Goal: Task Accomplishment & Management: Complete application form

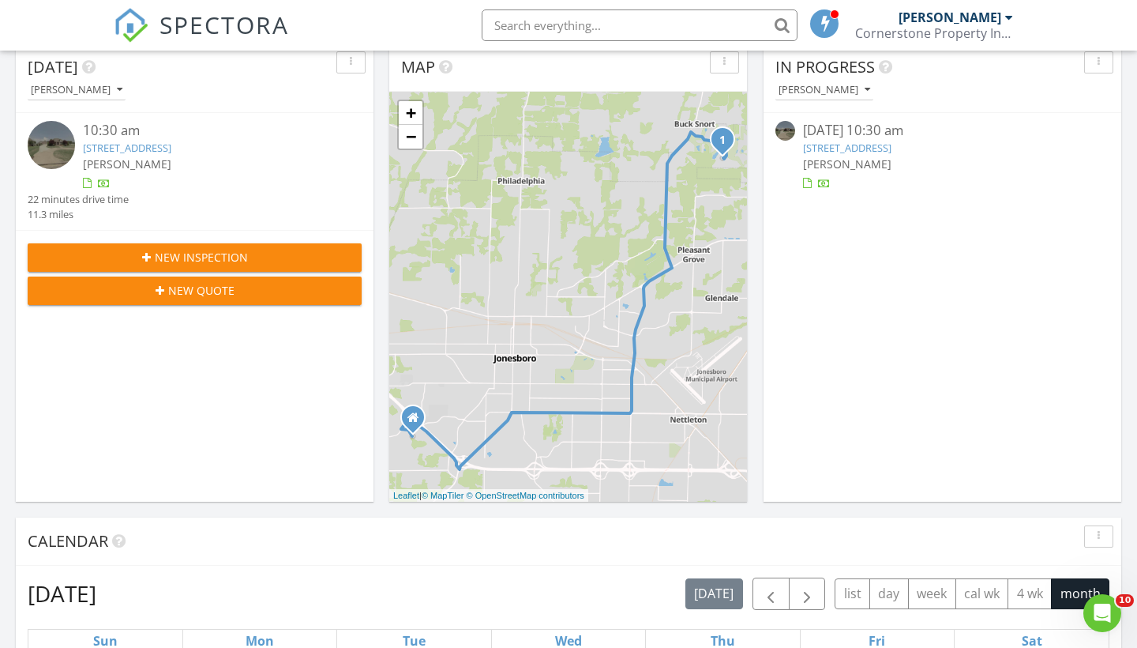
scroll to position [168, 0]
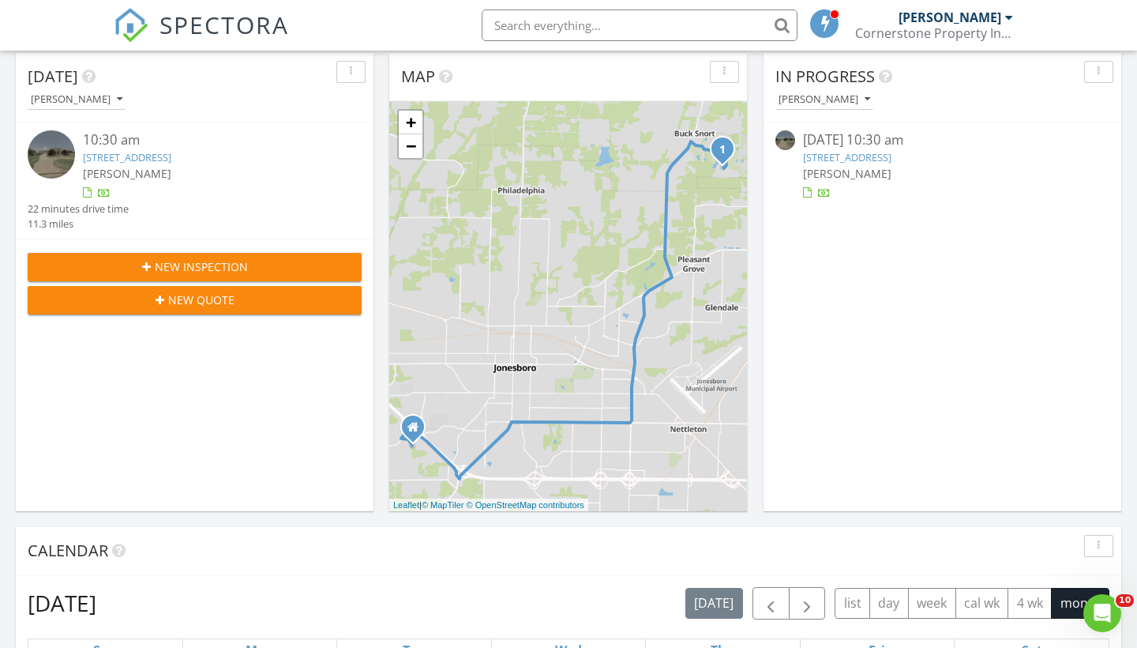
click at [191, 260] on span "New Inspection" at bounding box center [201, 266] width 93 height 17
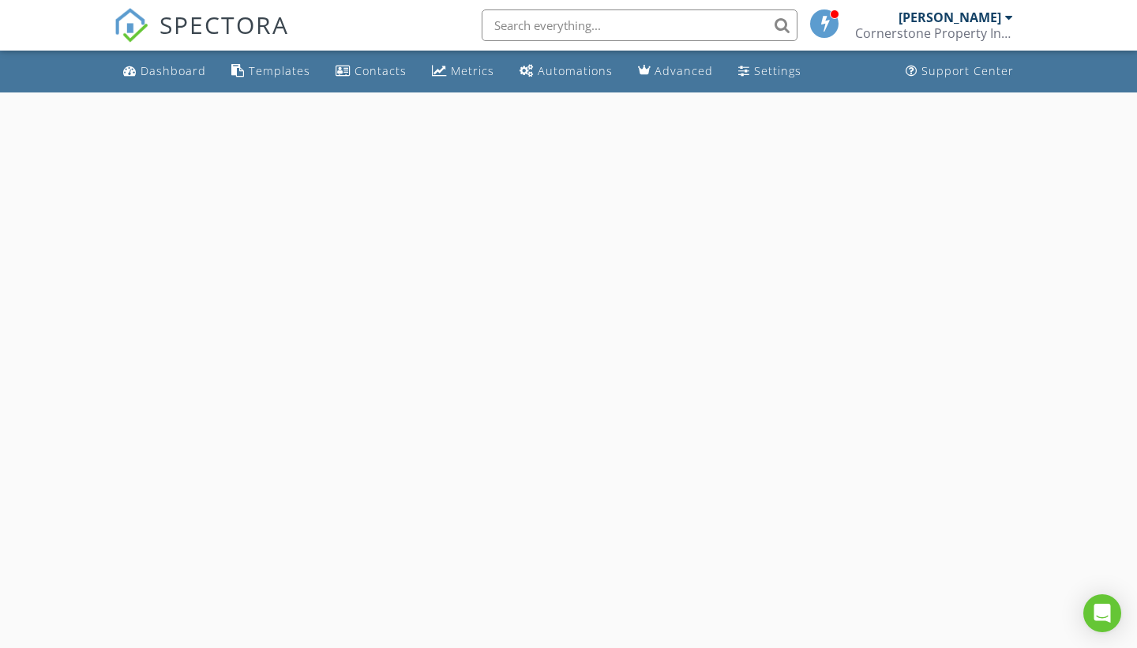
select select "7"
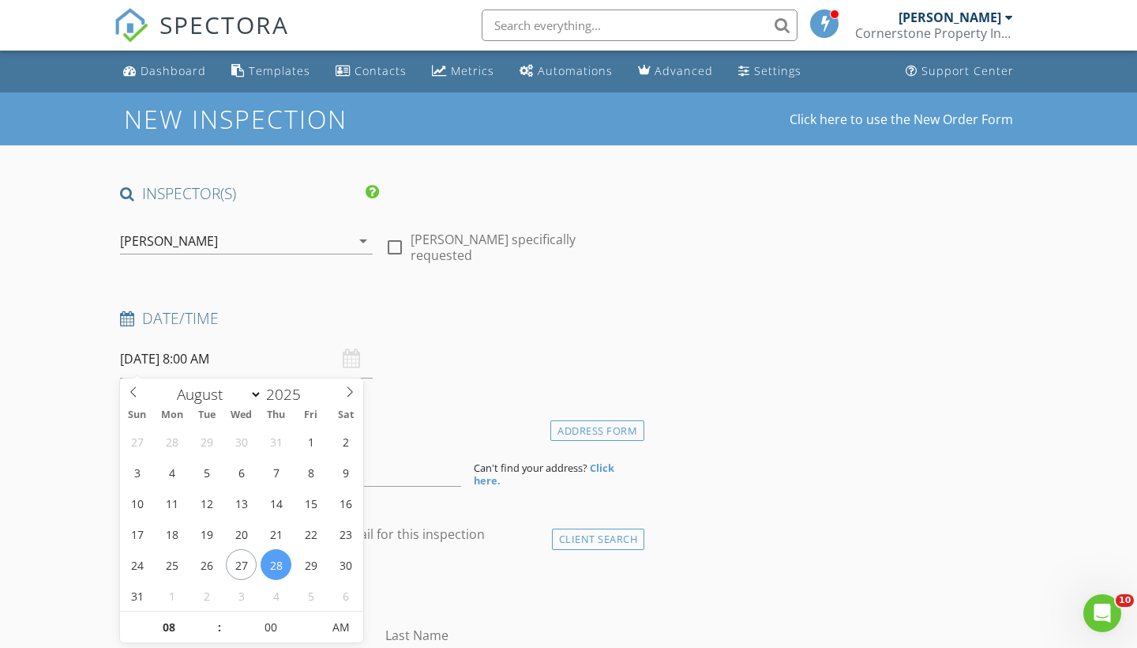
click at [212, 358] on input "08/28/2025 8:00 AM" at bounding box center [246, 359] width 253 height 39
type input "08/29/2025 8:00 AM"
type input "9"
type input "08/29/2025 9:00 AM"
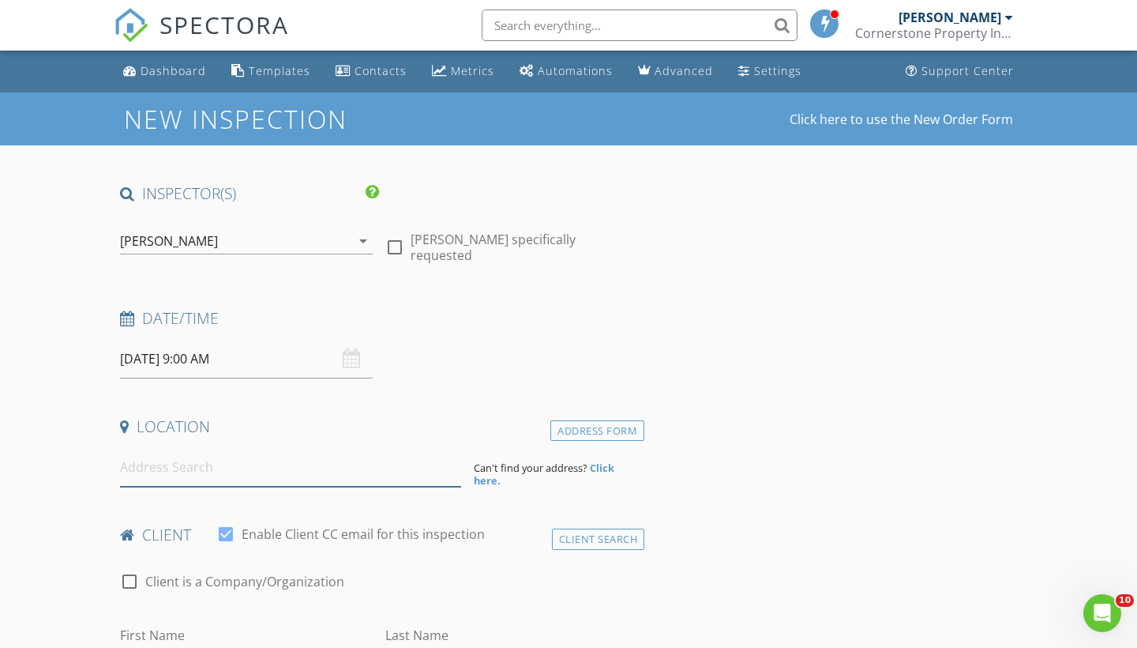
click at [179, 482] on input at bounding box center [290, 467] width 341 height 39
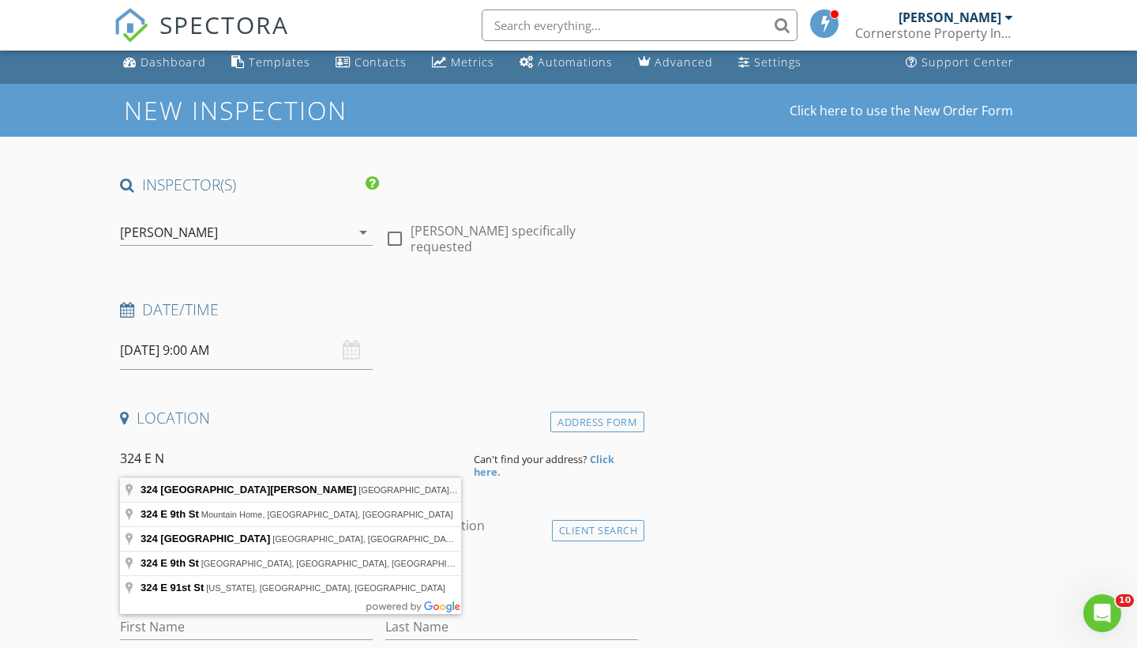
type input "324 East Nettleton Avenue, Jonesboro, AR, USA"
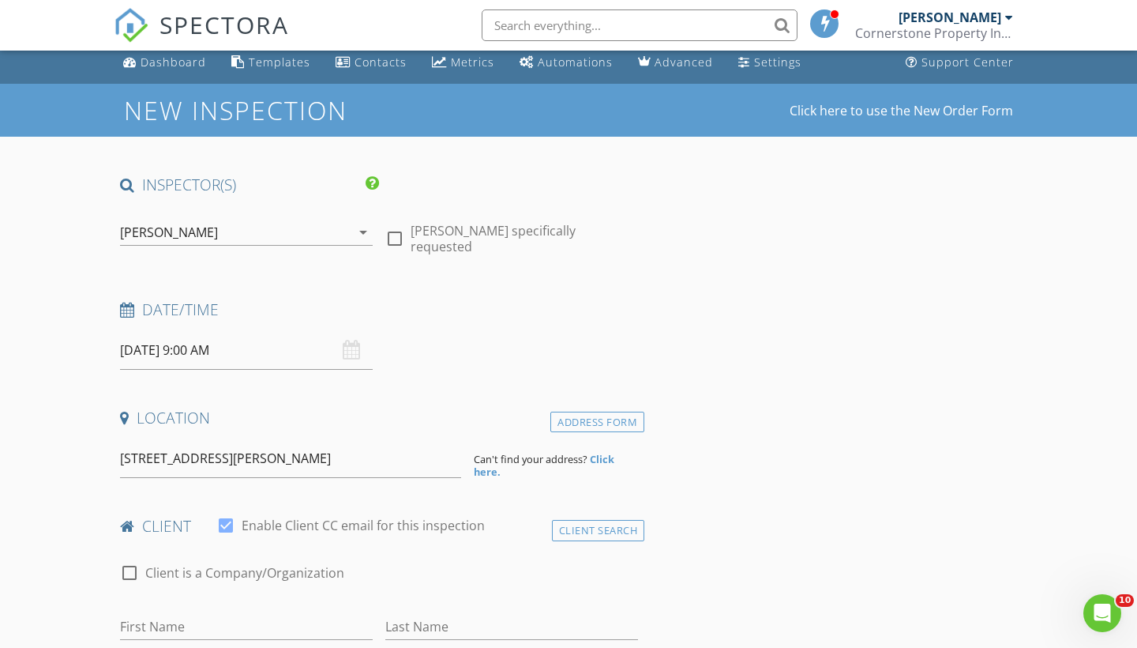
scroll to position [13, 0]
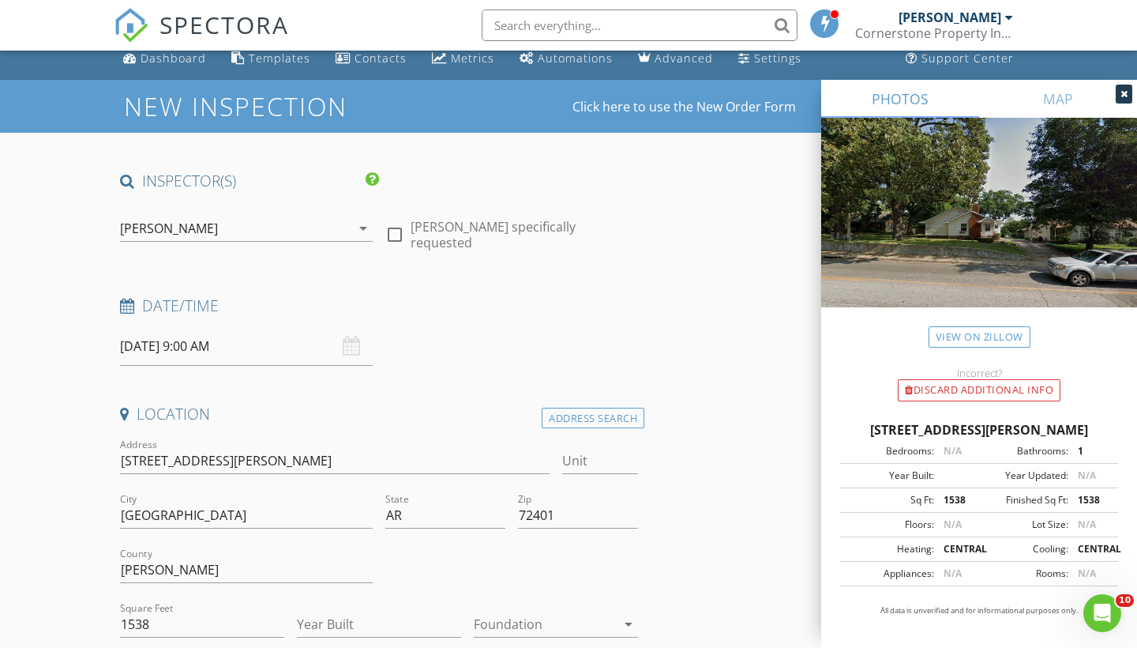
click at [520, 622] on div at bounding box center [545, 623] width 142 height 25
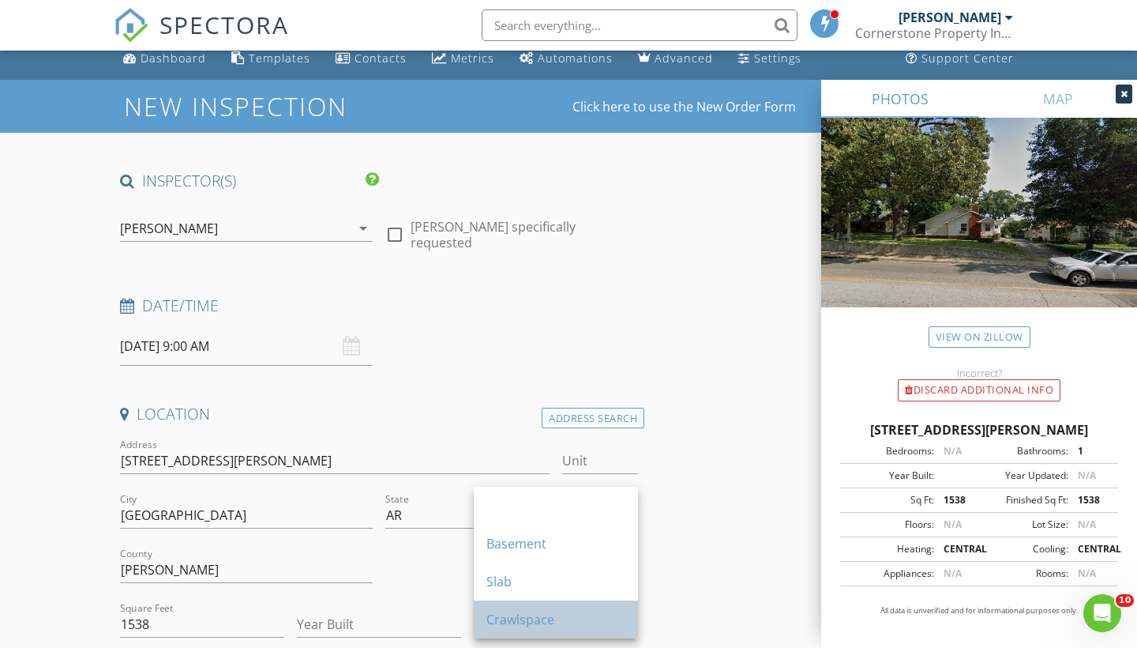
click at [520, 610] on div "Crawlspace" at bounding box center [555, 619] width 139 height 19
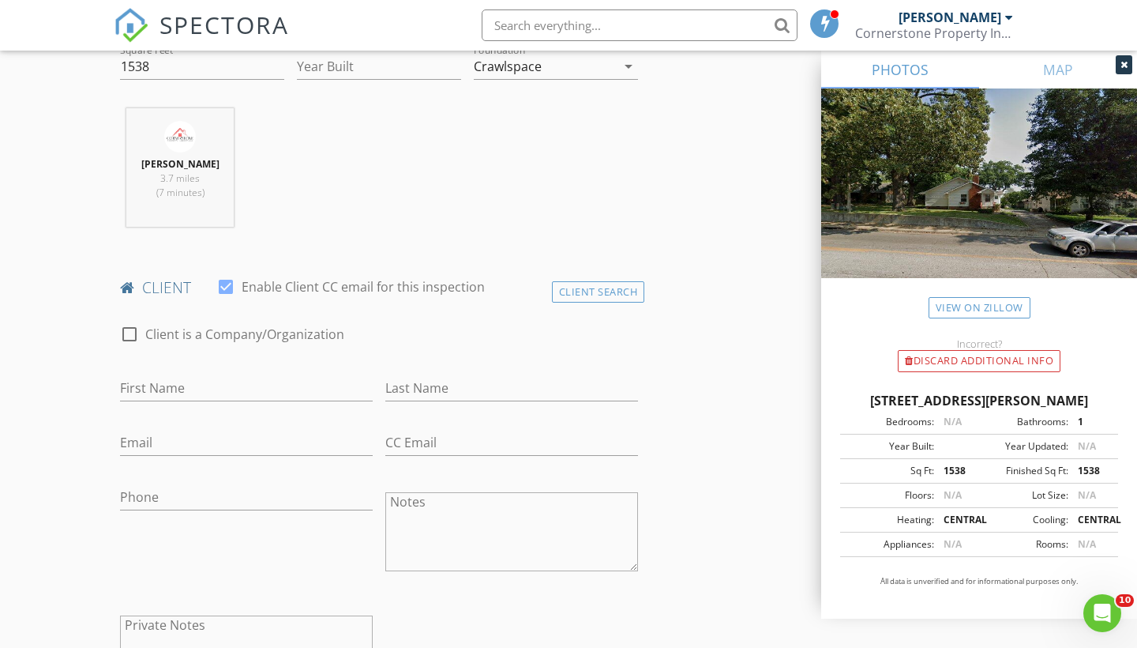
scroll to position [595, 0]
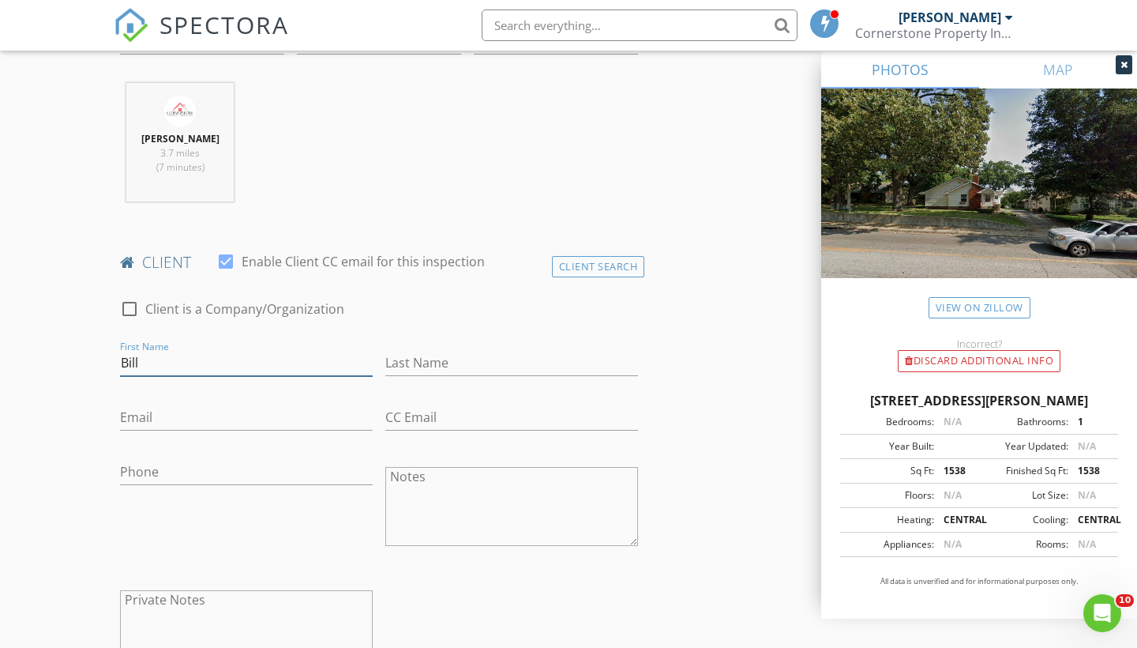
type input "Bill"
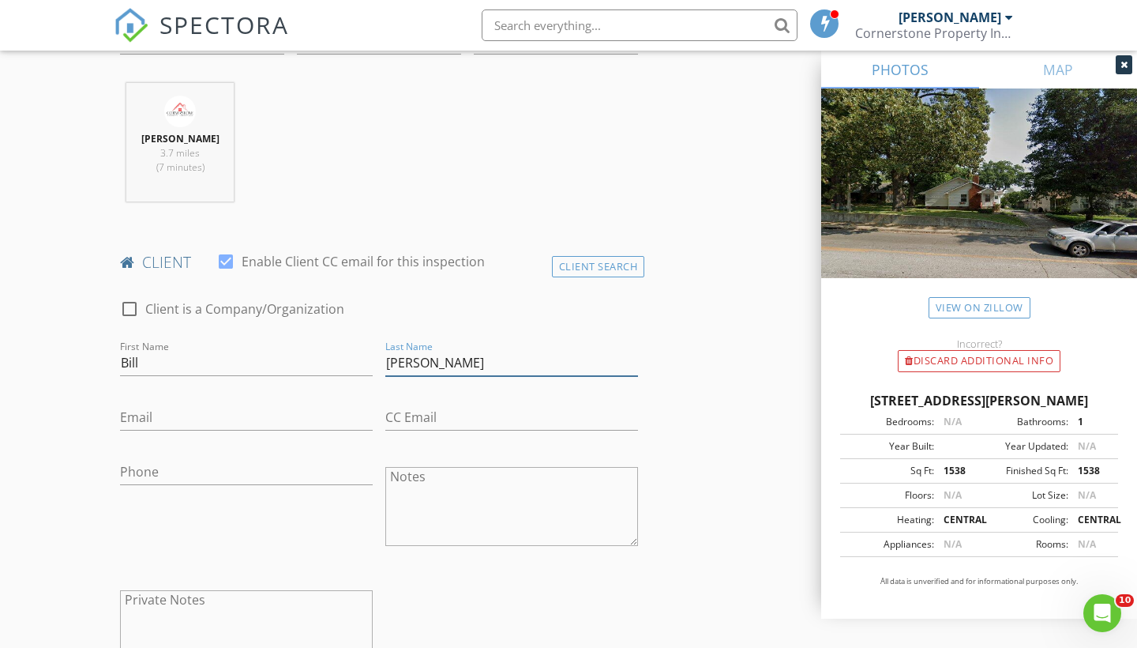
type input "Bowen"
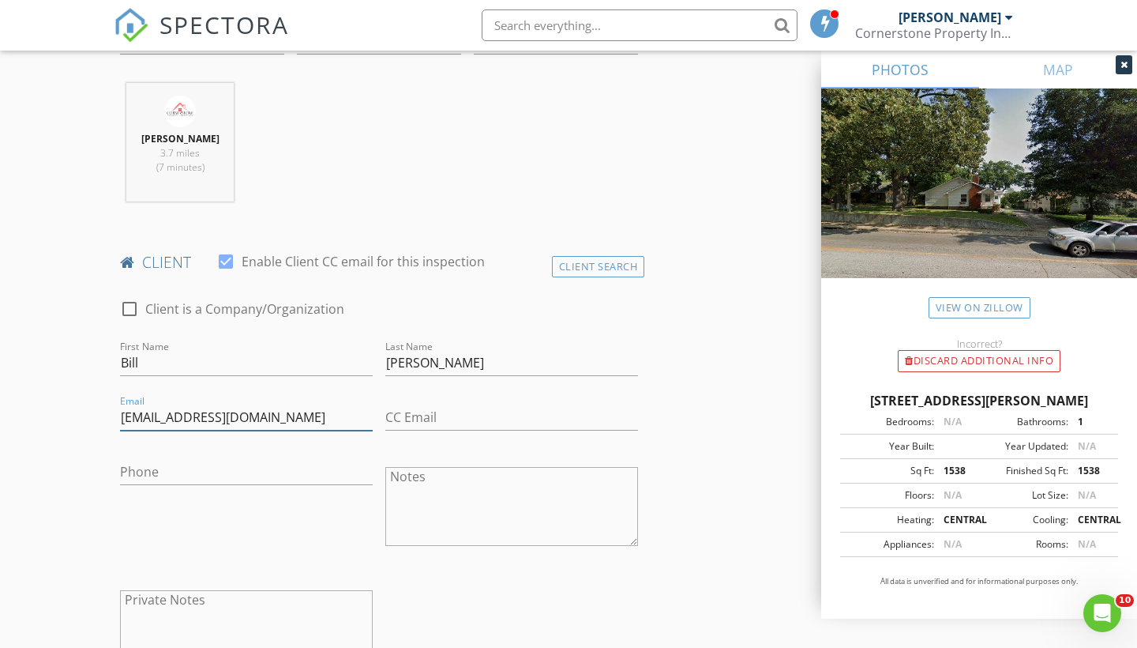
type input "billbowenatoka@gmail.com"
type input "870-926-5572"
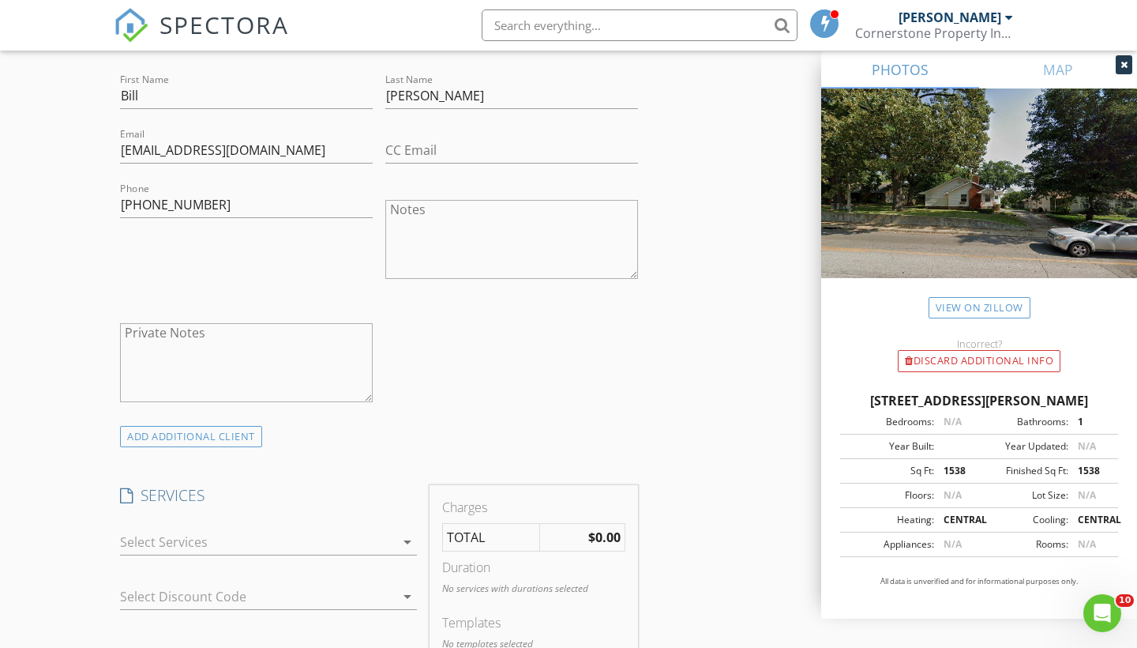
scroll to position [986, 0]
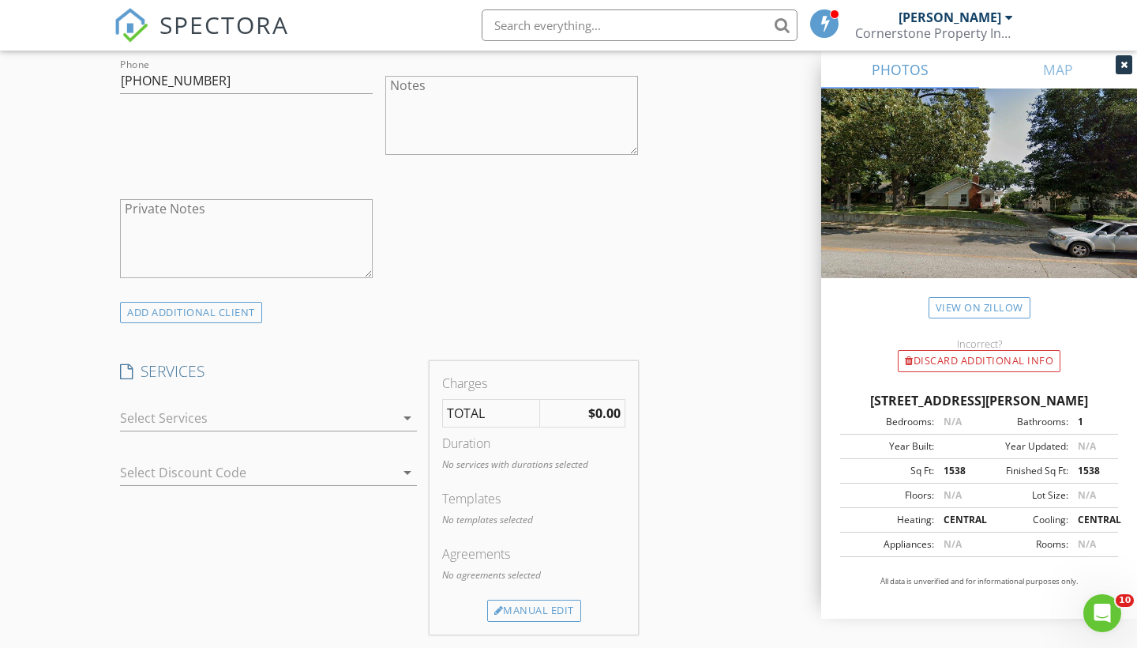
click at [161, 423] on div at bounding box center [257, 417] width 275 height 25
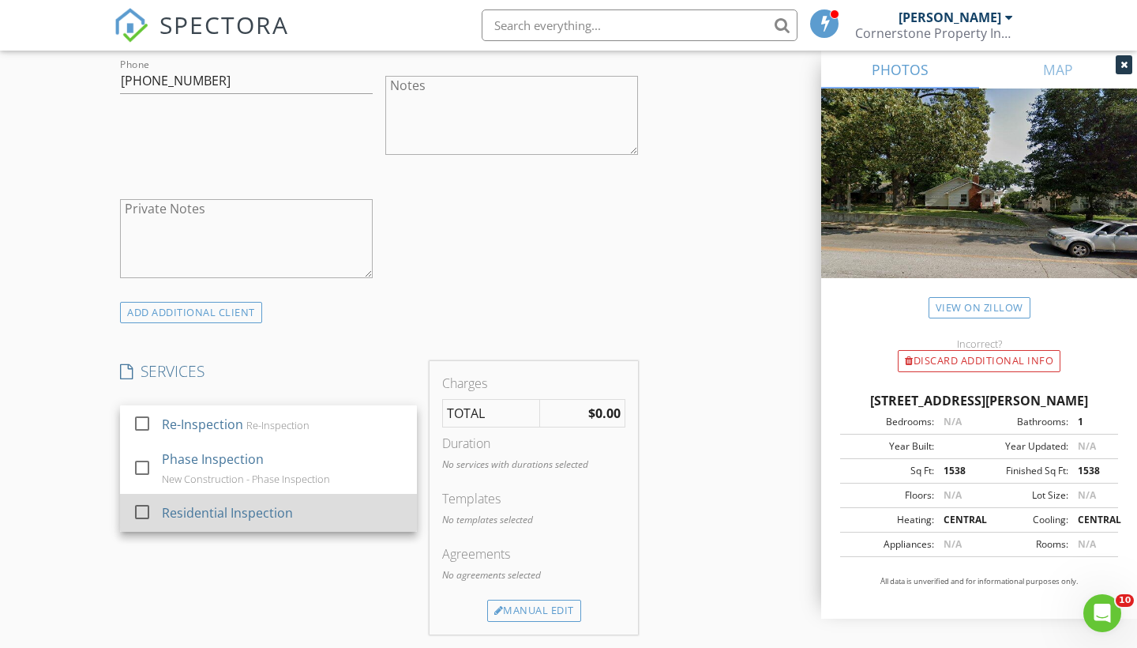
click at [165, 516] on div "Residential Inspection" at bounding box center [227, 512] width 131 height 19
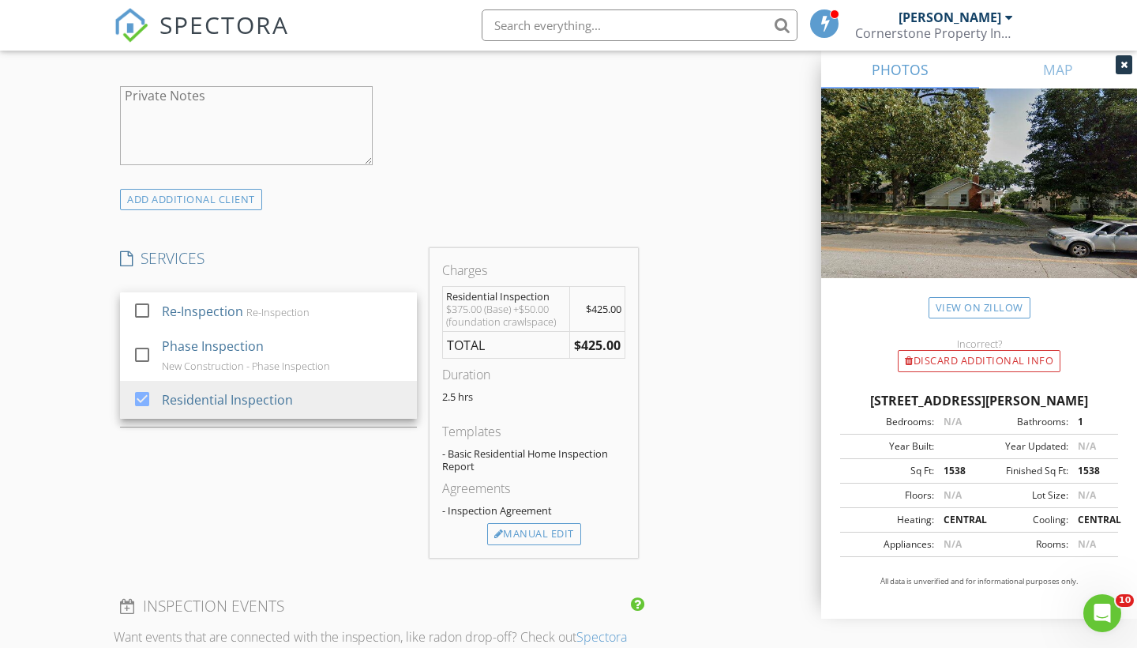
scroll to position [1103, 0]
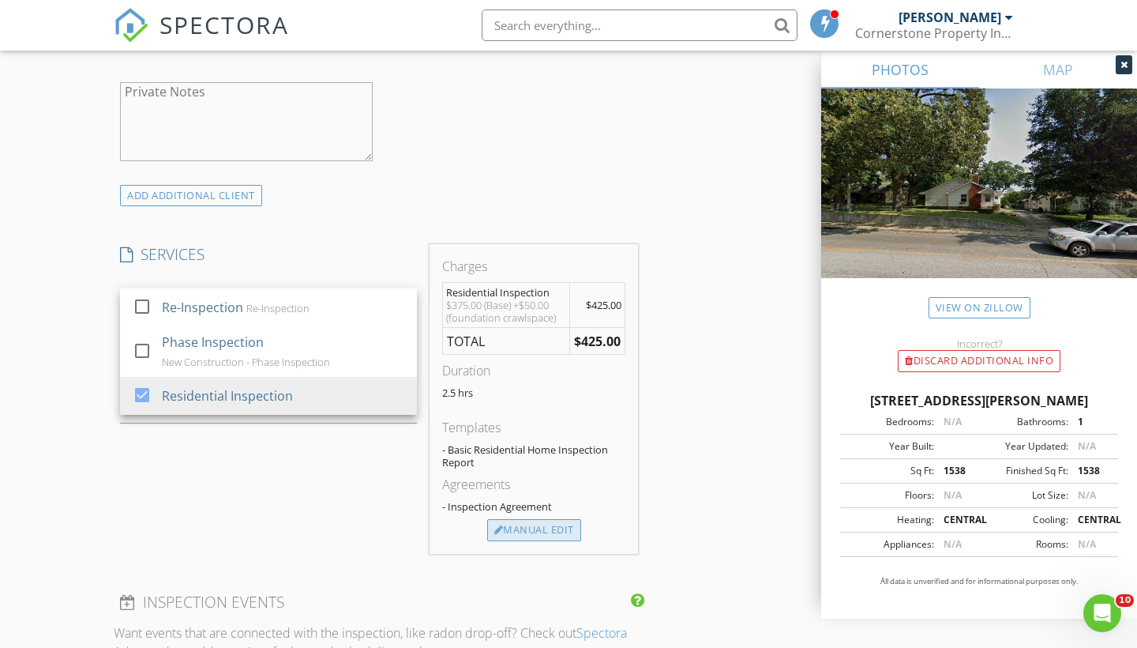
click at [535, 527] on div "Manual Edit" at bounding box center [534, 530] width 94 height 22
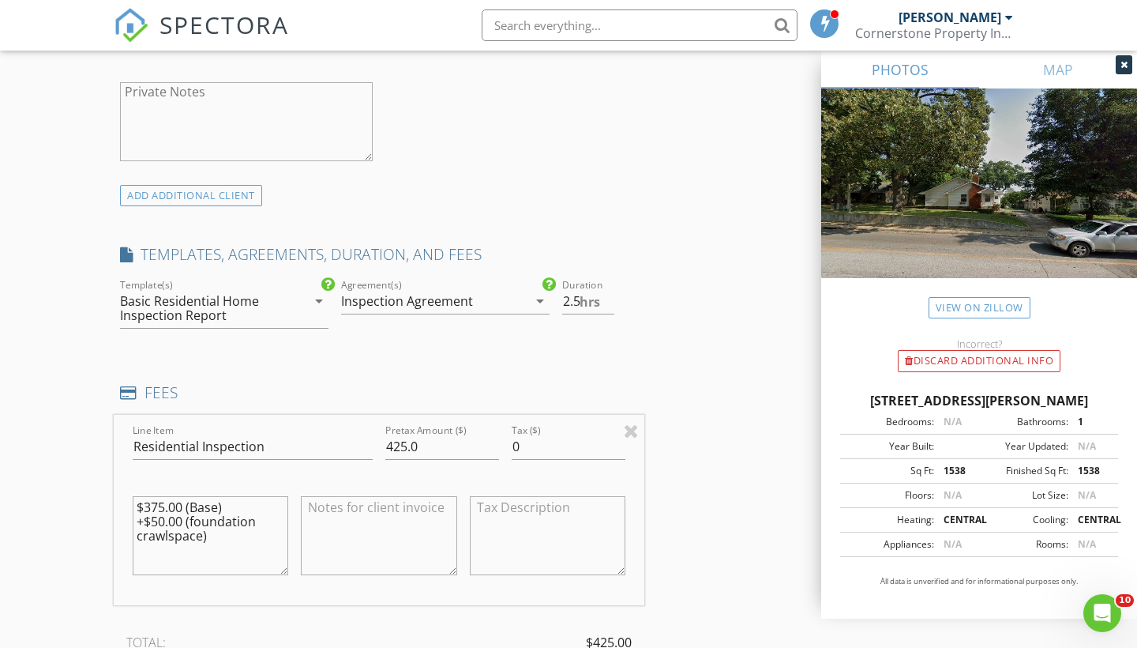
click at [359, 527] on textarea at bounding box center [379, 535] width 156 height 79
paste textarea "it must have an upward slope of at least 1/4 inch per foot to ensure proper nat…"
drag, startPoint x: 434, startPoint y: 554, endPoint x: 287, endPoint y: 512, distance: 152.5
click at [287, 512] on div "Line Item Residential Inspection Pretax Amount ($) 425.0 Tax ($) 0 $375.00 (Bas…" at bounding box center [379, 510] width 531 height 190
type textarea "it must have an upward slope of at least 1/4 inch per foot to ensure proper nat…"
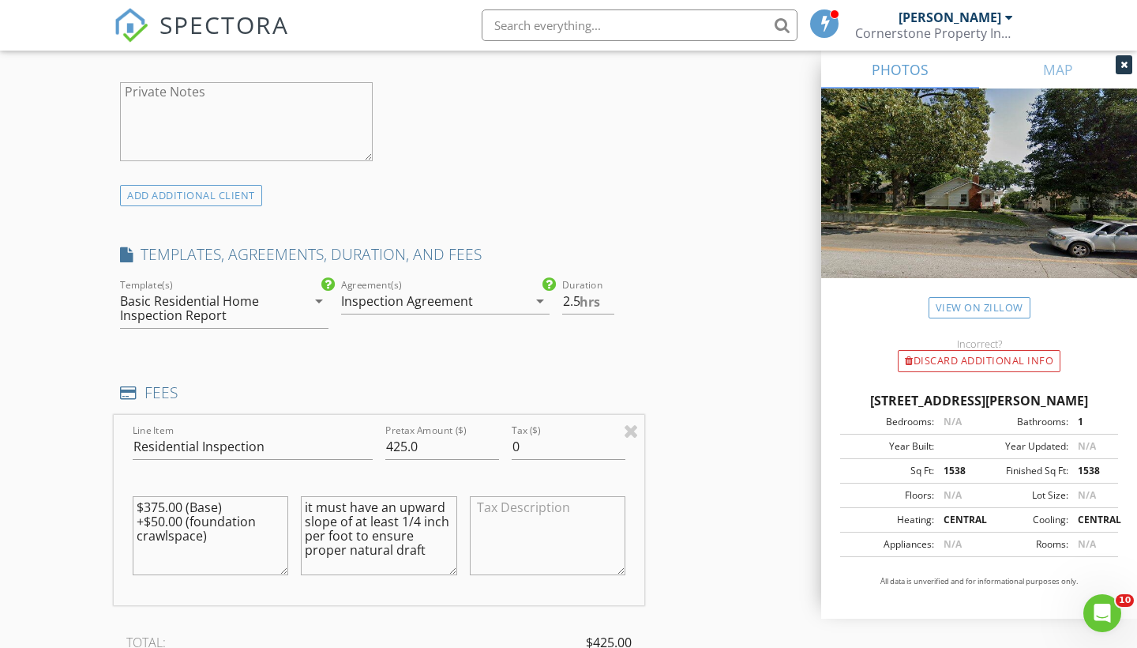
drag, startPoint x: 287, startPoint y: 502, endPoint x: 314, endPoint y: 509, distance: 27.8
click at [287, 501] on textarea "$375.00 (Base) +$50.00 (foundation crawlspace)" at bounding box center [211, 535] width 156 height 79
drag, startPoint x: 442, startPoint y: 552, endPoint x: 317, endPoint y: 491, distance: 139.5
click at [317, 491] on div "it must have an upward slope of at least 1/4 inch per foot to ensure proper nat…" at bounding box center [379, 535] width 156 height 95
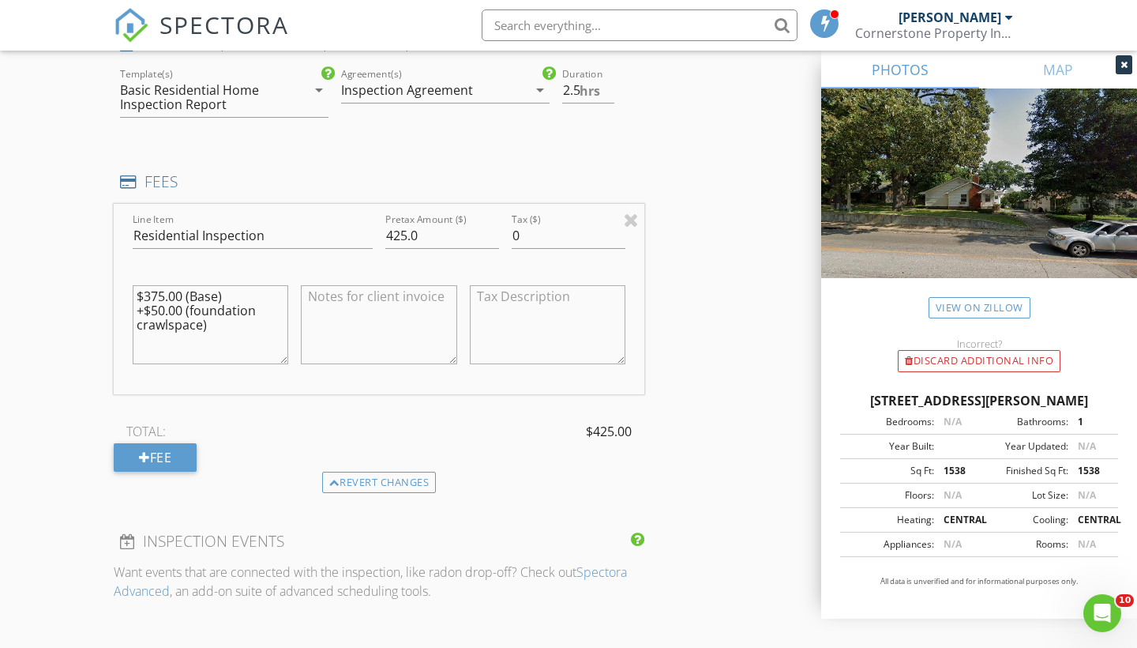
scroll to position [1328, 0]
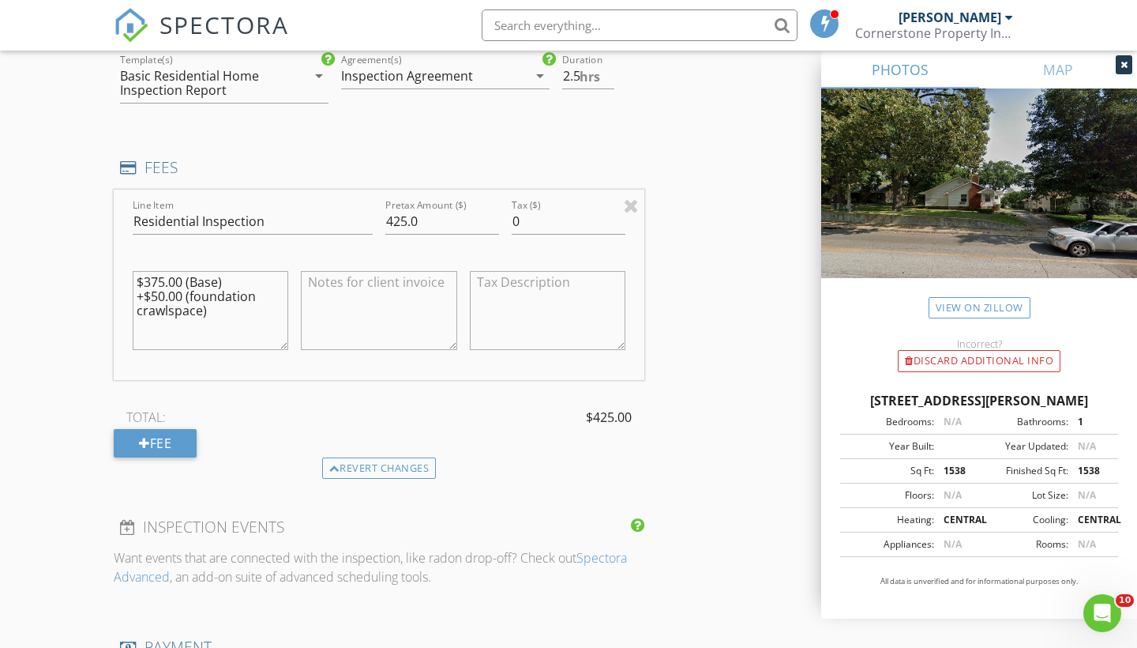
click at [335, 300] on textarea at bounding box center [379, 310] width 156 height 79
paste textarea "CashAPP - $LAW2ON Venmo - @[PERSON_NAME]-18 Cash, PayPal, Zelle, E-Check or Cre…"
type textarea "CashAPP - $LAW2ON Venmo - @[PERSON_NAME]-18 Cash, PayPal, Zelle, E-Check or Cre…"
click at [0, 231] on div "New Inspection Click here to use the New Order Form INSPECTOR(S) check_box Dere…" at bounding box center [568, 216] width 1137 height 2904
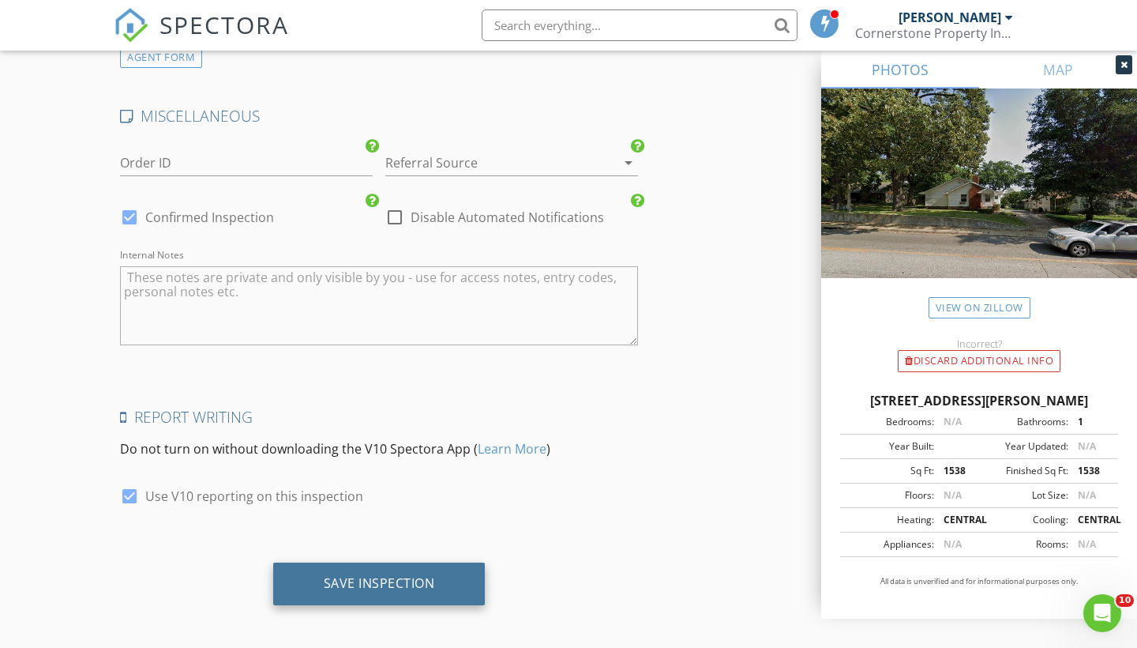
scroll to position [2342, 0]
click at [353, 577] on div "Save Inspection" at bounding box center [379, 584] width 111 height 16
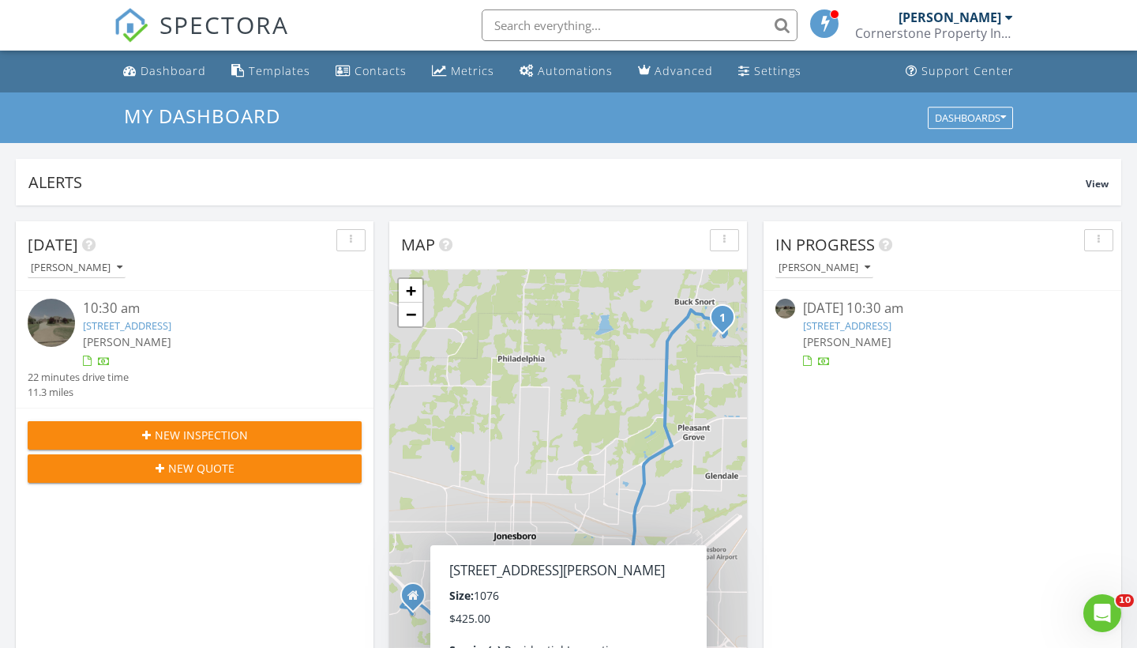
click at [892, 320] on link "4316 Clubhouse Dr, Jonesboro, AR 72401" at bounding box center [847, 325] width 88 height 14
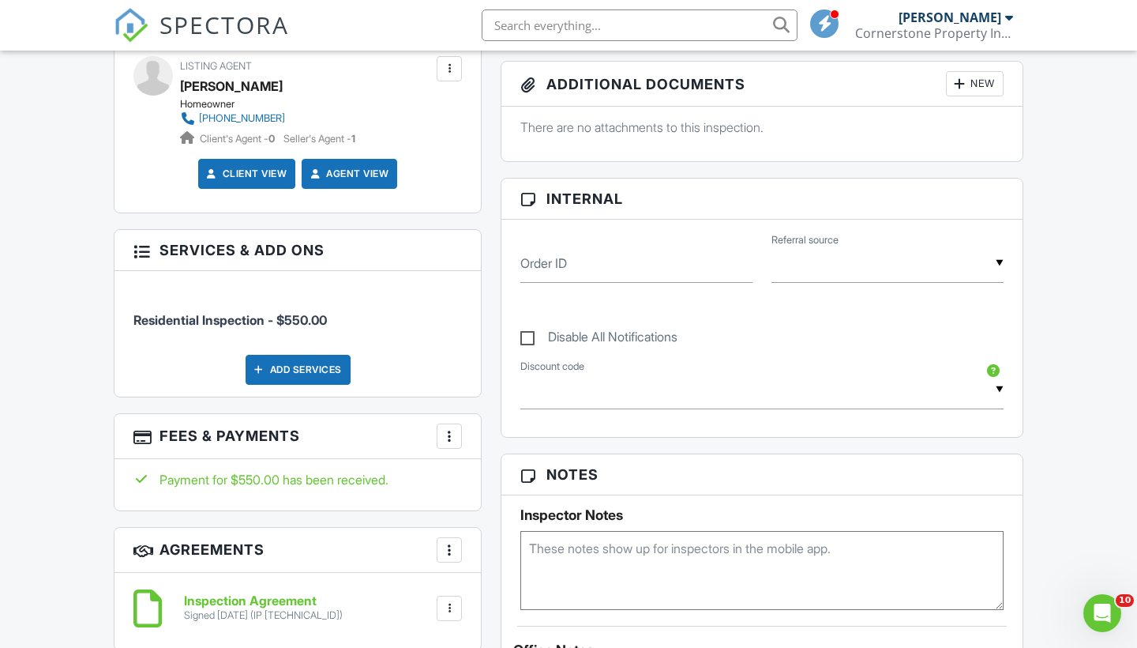
scroll to position [627, 0]
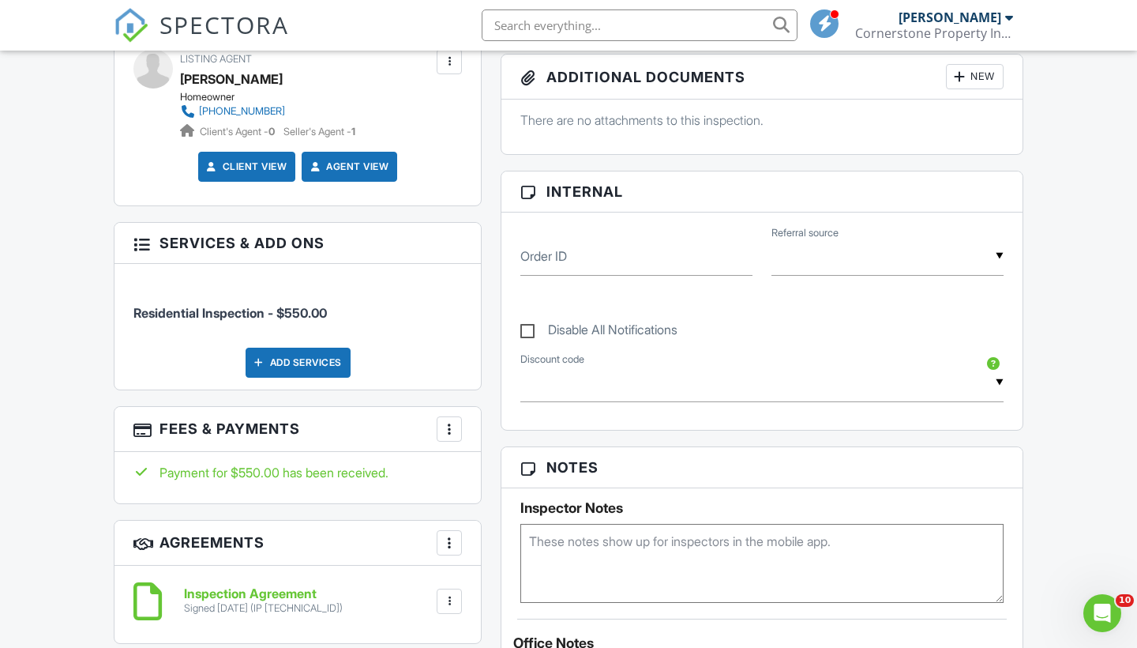
click at [451, 422] on div at bounding box center [449, 429] width 16 height 16
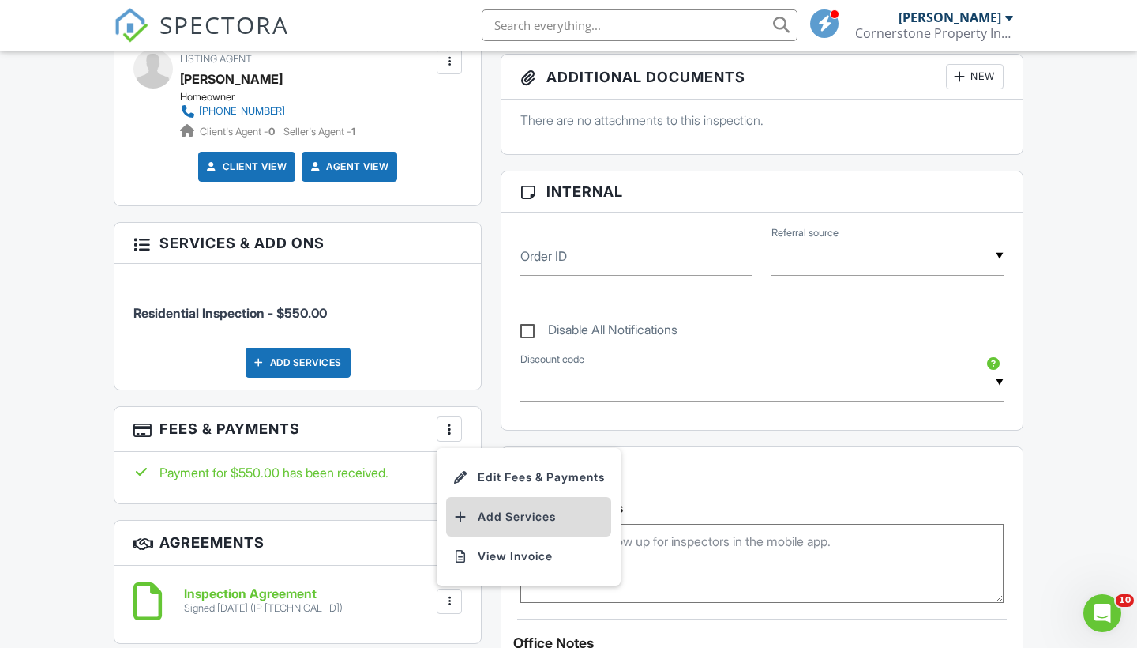
click at [499, 512] on li "Add Services" at bounding box center [528, 516] width 165 height 39
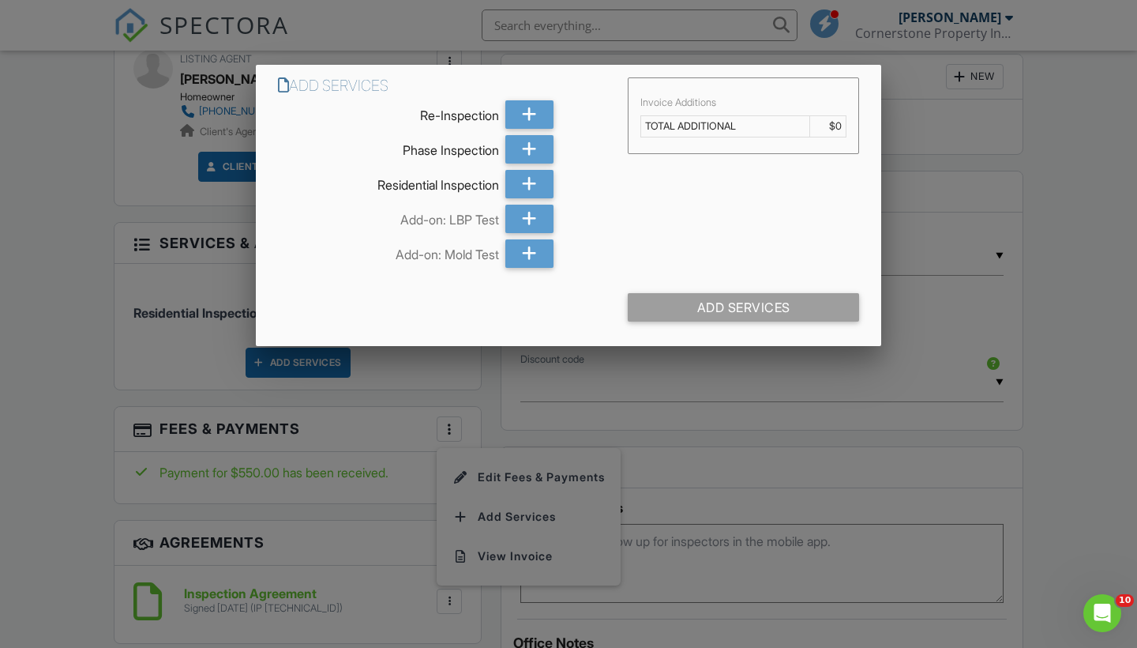
click at [875, 477] on div at bounding box center [568, 325] width 1137 height 809
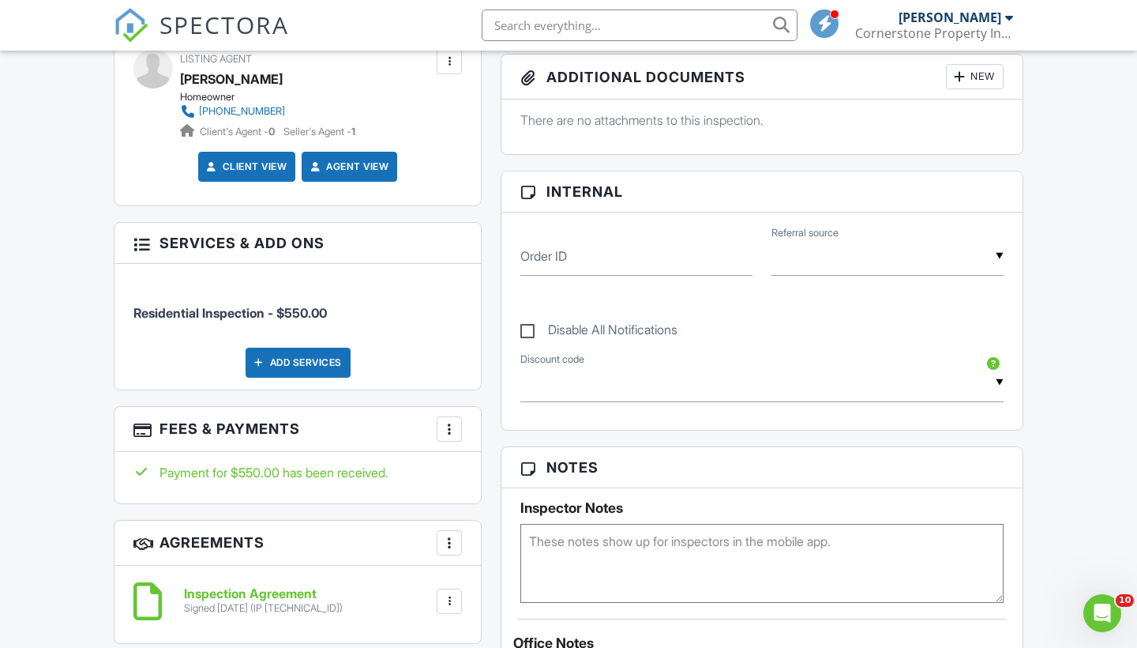
click at [460, 420] on div "More" at bounding box center [449, 428] width 25 height 25
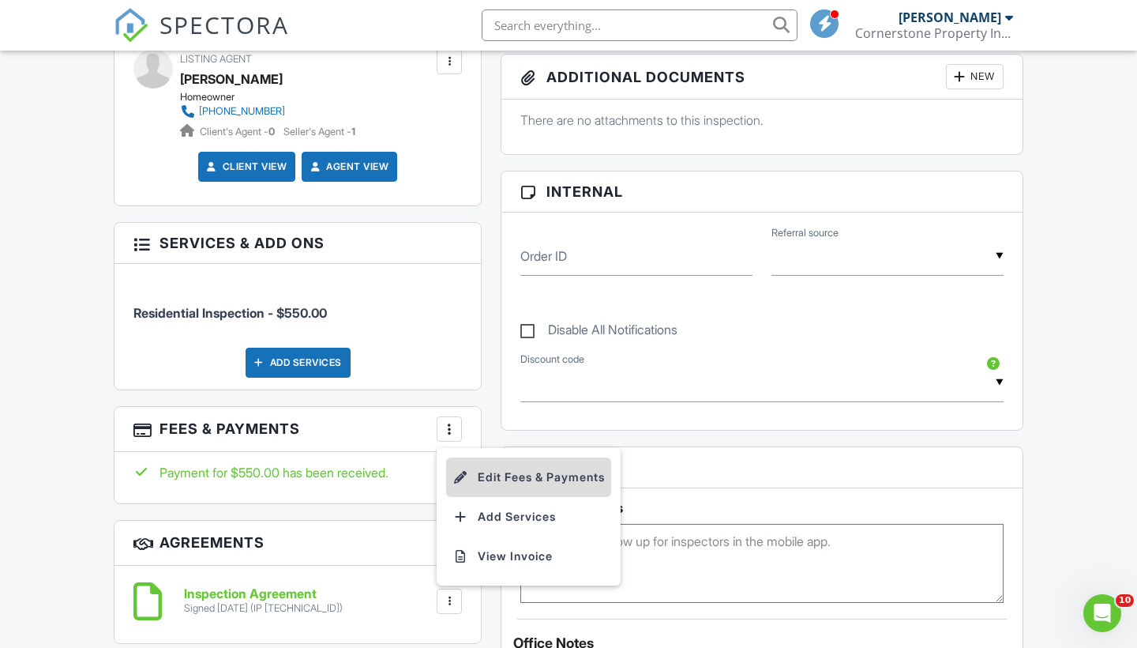
click at [505, 468] on li "Edit Fees & Payments" at bounding box center [528, 476] width 165 height 39
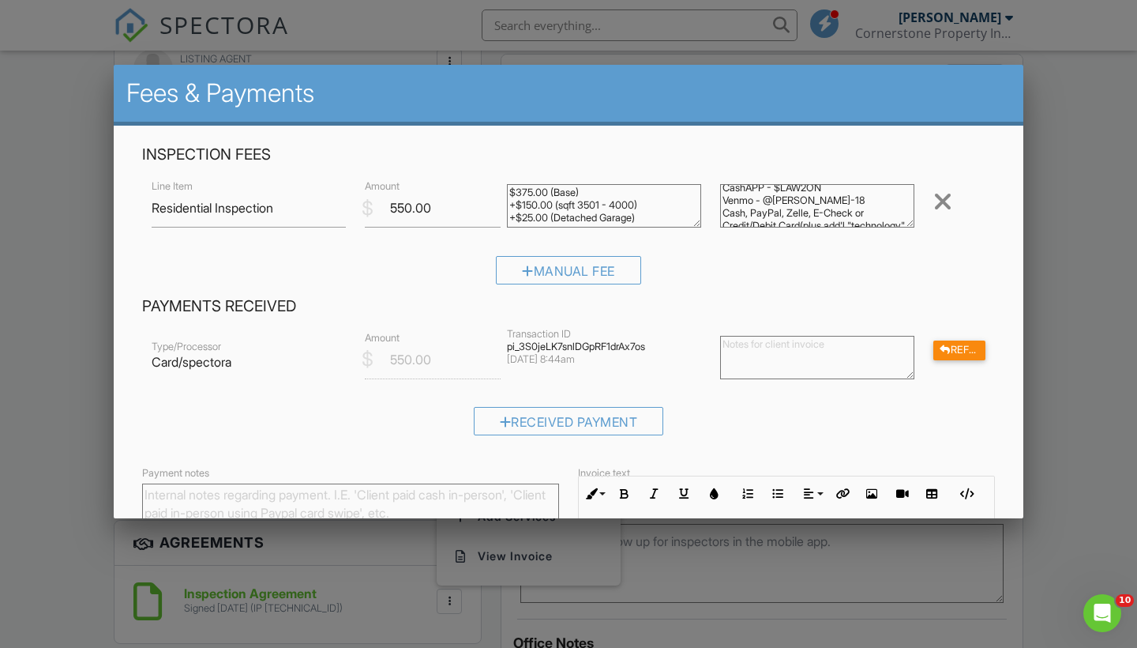
scroll to position [0, 0]
drag, startPoint x: 833, startPoint y: 209, endPoint x: 700, endPoint y: 174, distance: 138.1
click at [700, 174] on div "Inspection Fees Line Item Residential Inspection $ Amount 550.00 $375.00 (Base)…" at bounding box center [569, 221] width 872 height 152
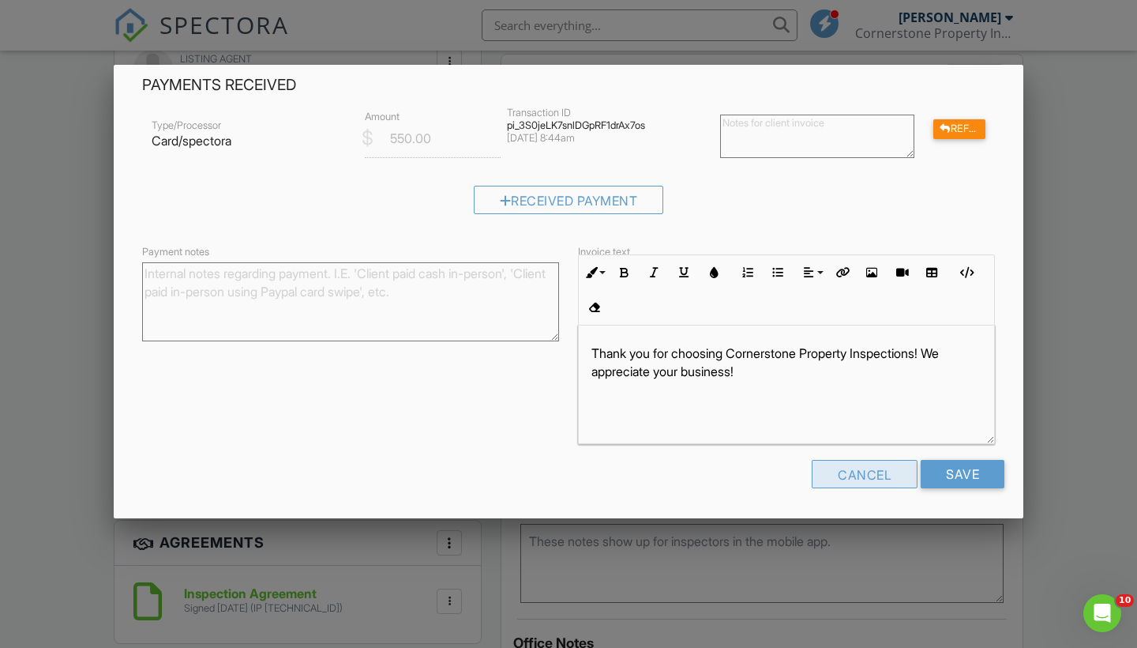
scroll to position [220, 0]
click at [835, 472] on div "Cancel" at bounding box center [865, 474] width 106 height 28
